Goal: Transaction & Acquisition: Purchase product/service

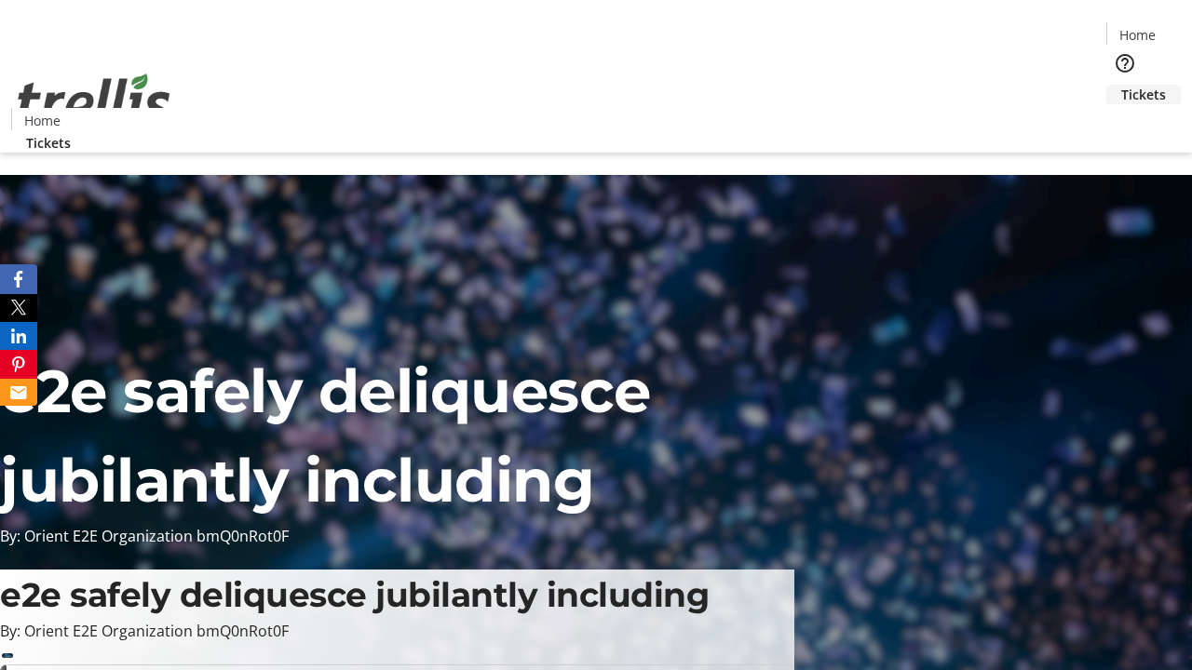
click at [1121, 85] on span "Tickets" at bounding box center [1143, 95] width 45 height 20
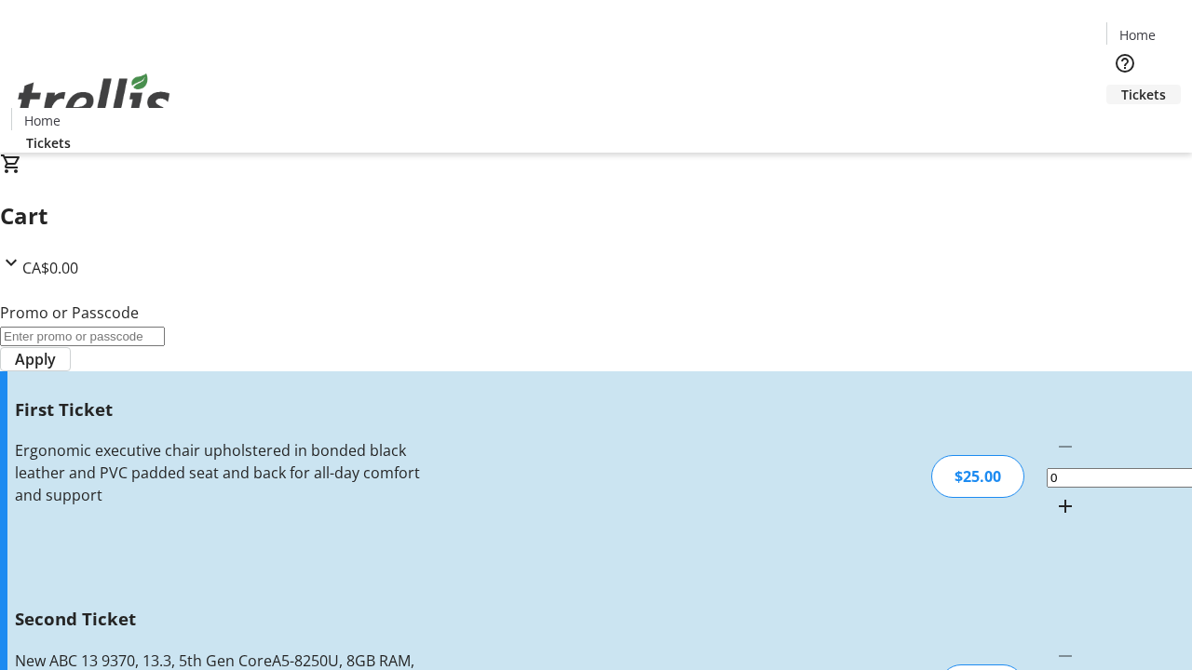
click at [1054, 495] on mat-icon "Increment by one" at bounding box center [1065, 506] width 22 height 22
type input "1"
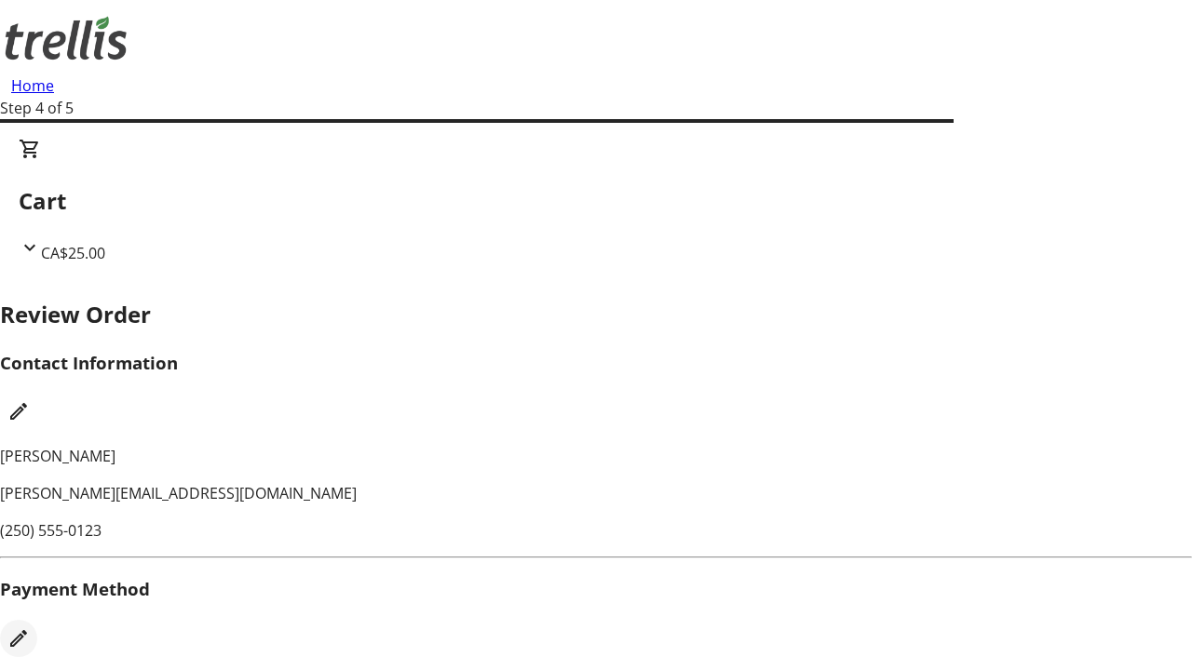
click at [30, 627] on mat-icon "Edit Payment Method" at bounding box center [18, 638] width 22 height 22
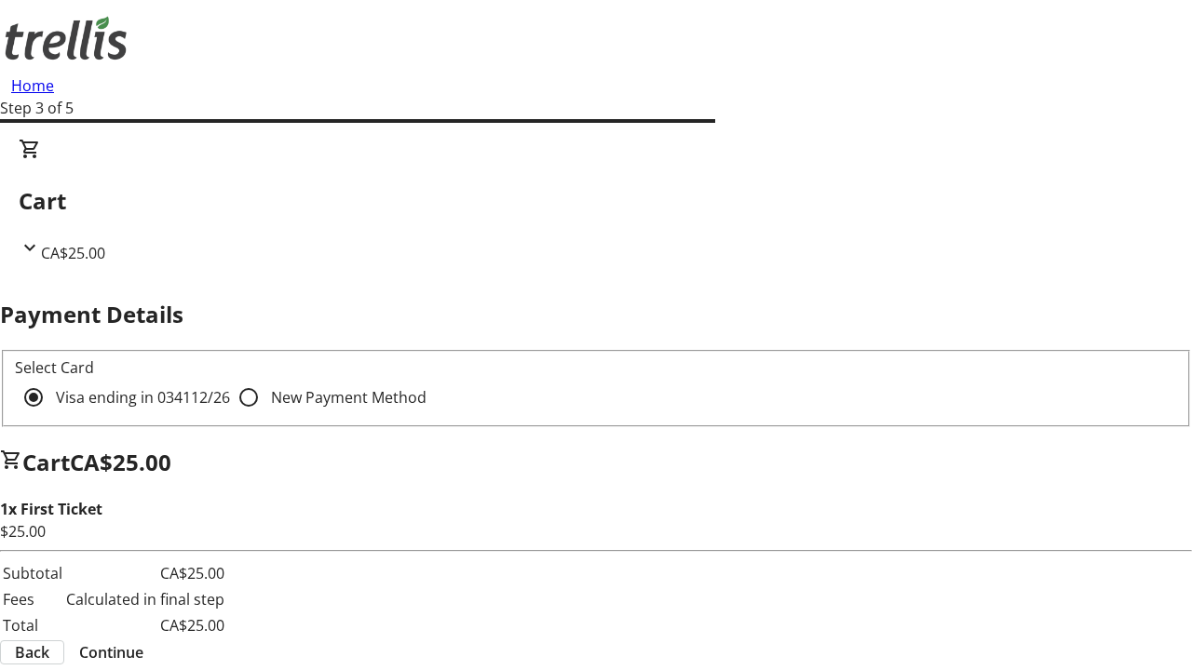
click at [230, 379] on input "New Payment Method" at bounding box center [248, 397] width 37 height 37
radio input "true"
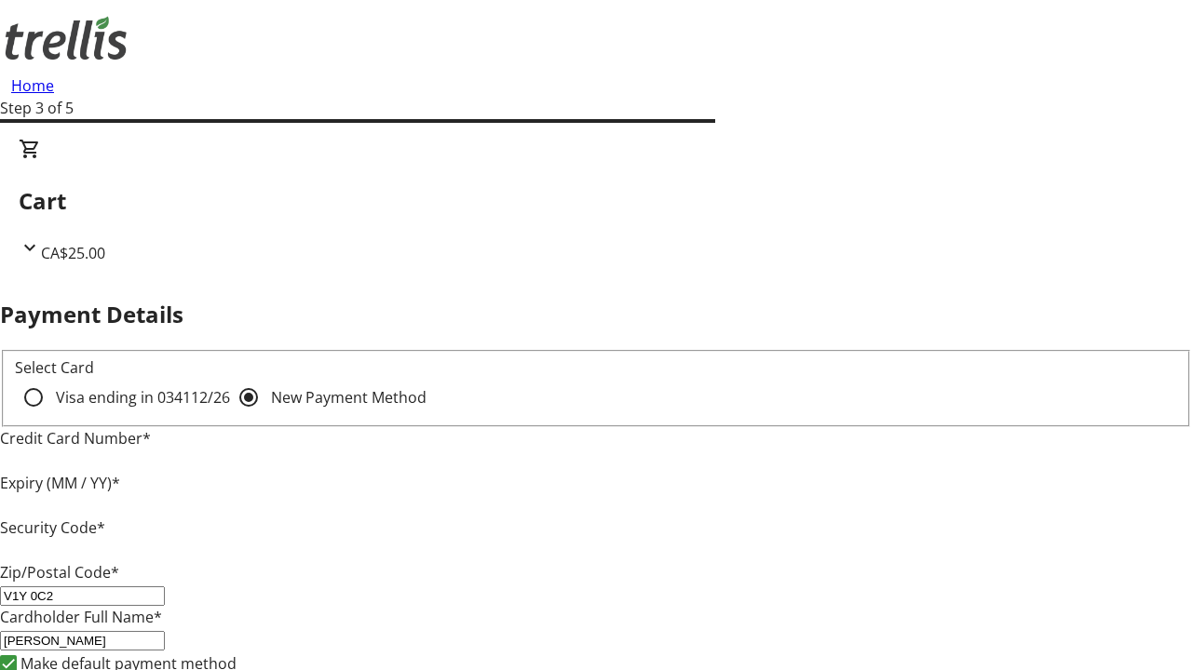
type input "V1Y 0C2"
